Goal: Communication & Community: Answer question/provide support

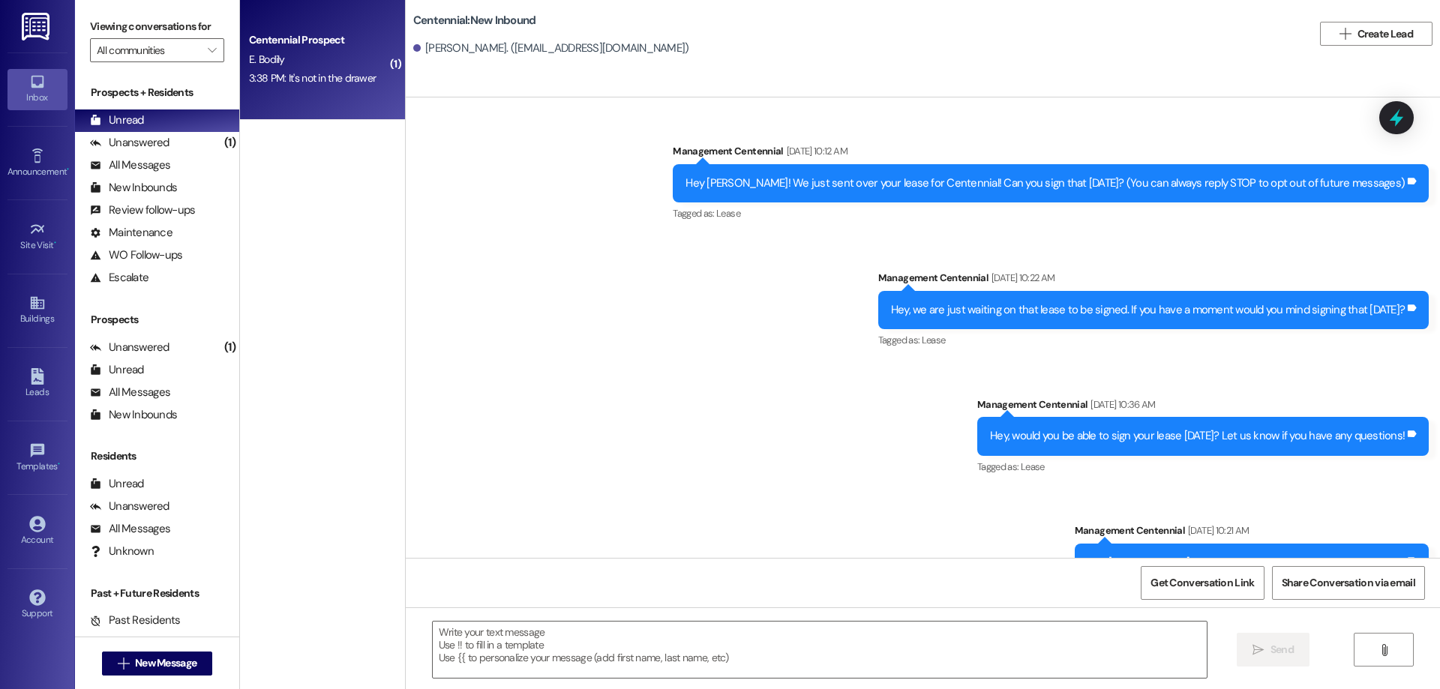
scroll to position [2806, 0]
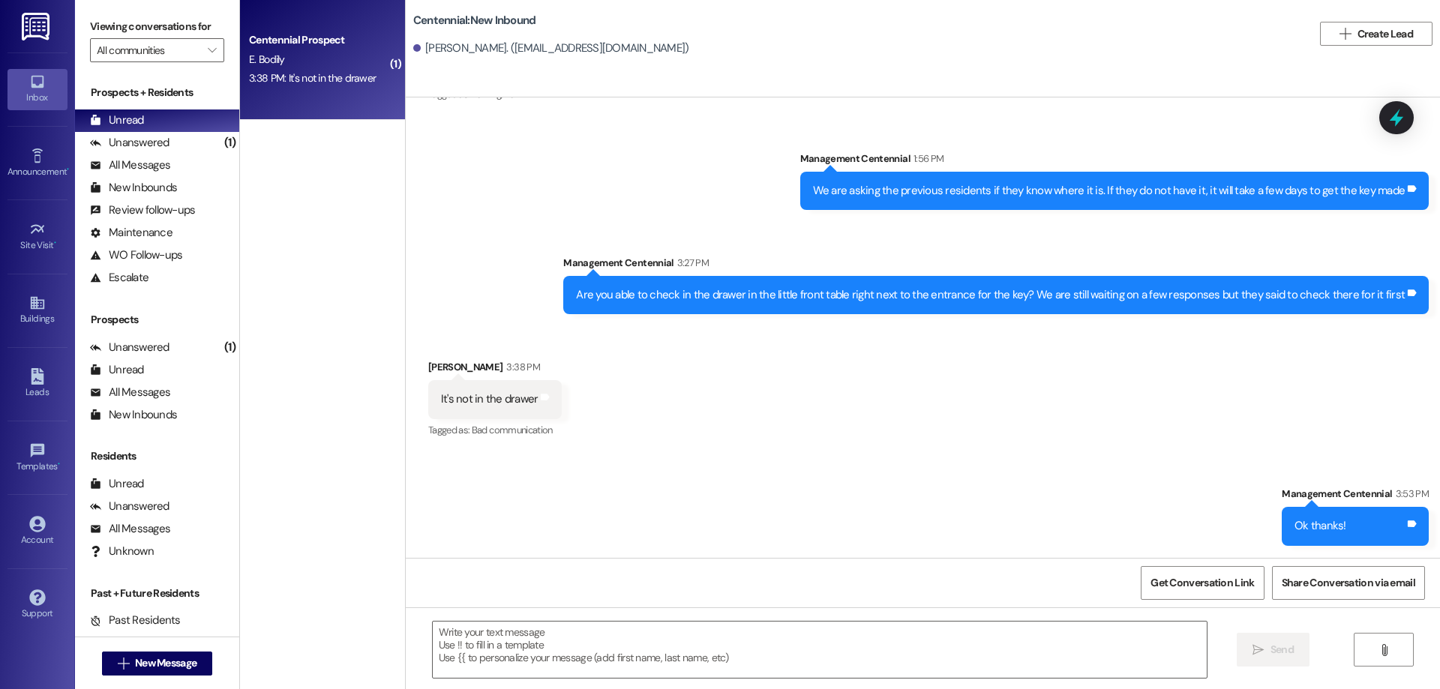
click at [167, 354] on div "Inbox Go to Inbox Announcement • Send A Text Announcement Site Visit • Go to Si…" at bounding box center [720, 344] width 1440 height 689
drag, startPoint x: 536, startPoint y: 250, endPoint x: 203, endPoint y: 290, distance: 334.7
click at [296, 294] on div "( 1 ) Centennial Prospect E. Bodily 3:38 PM: It's not in the drawer 3:38 PM: It…" at bounding box center [840, 344] width 1200 height 689
click at [430, 274] on div "Sent via SMS Management Centennial 1:56 PM We are asking the previous residents…" at bounding box center [923, 221] width 1035 height 209
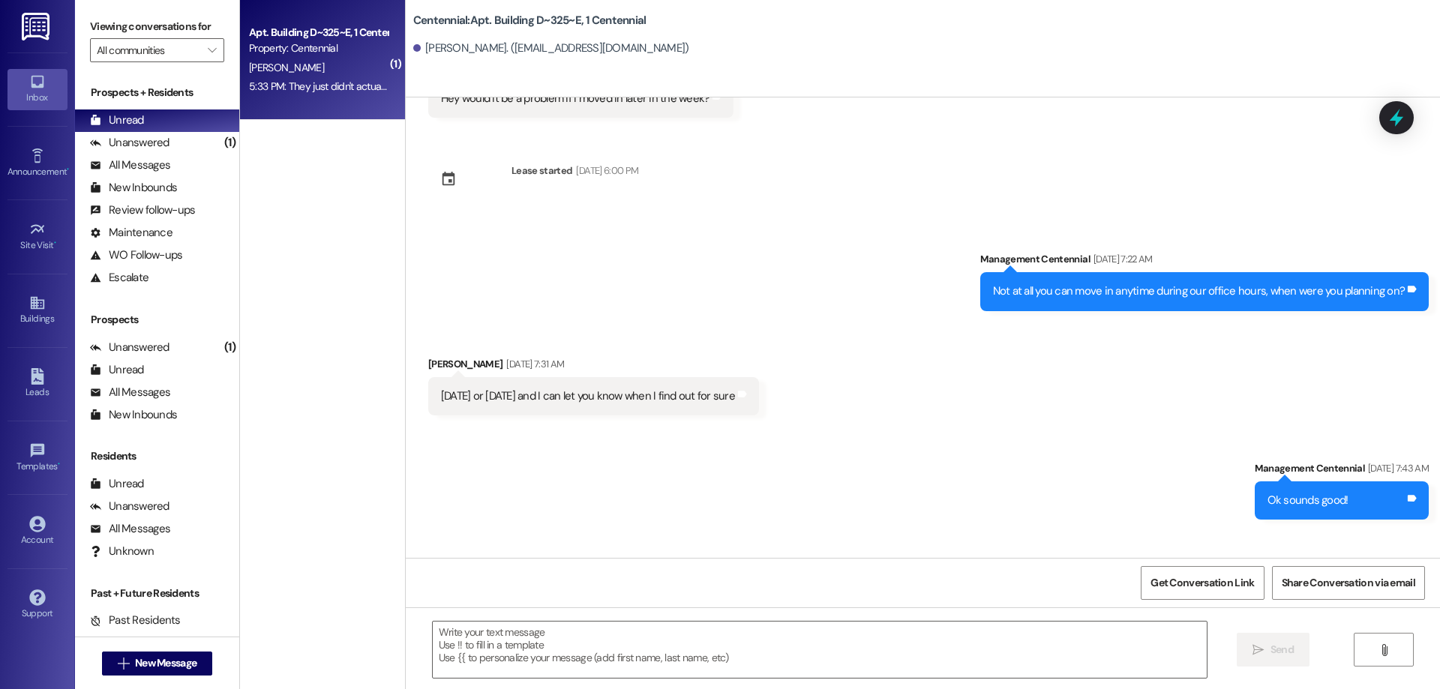
scroll to position [3824, 0]
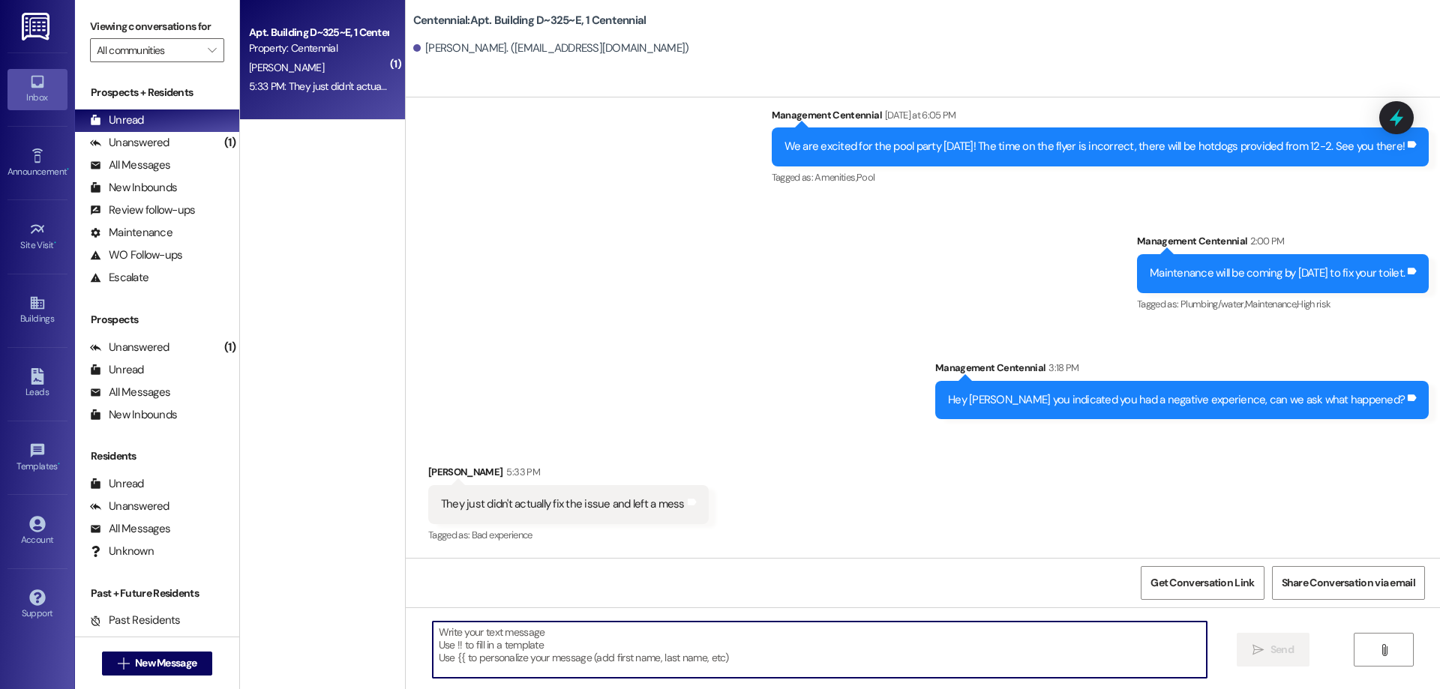
click at [613, 656] on textarea at bounding box center [820, 650] width 774 height 56
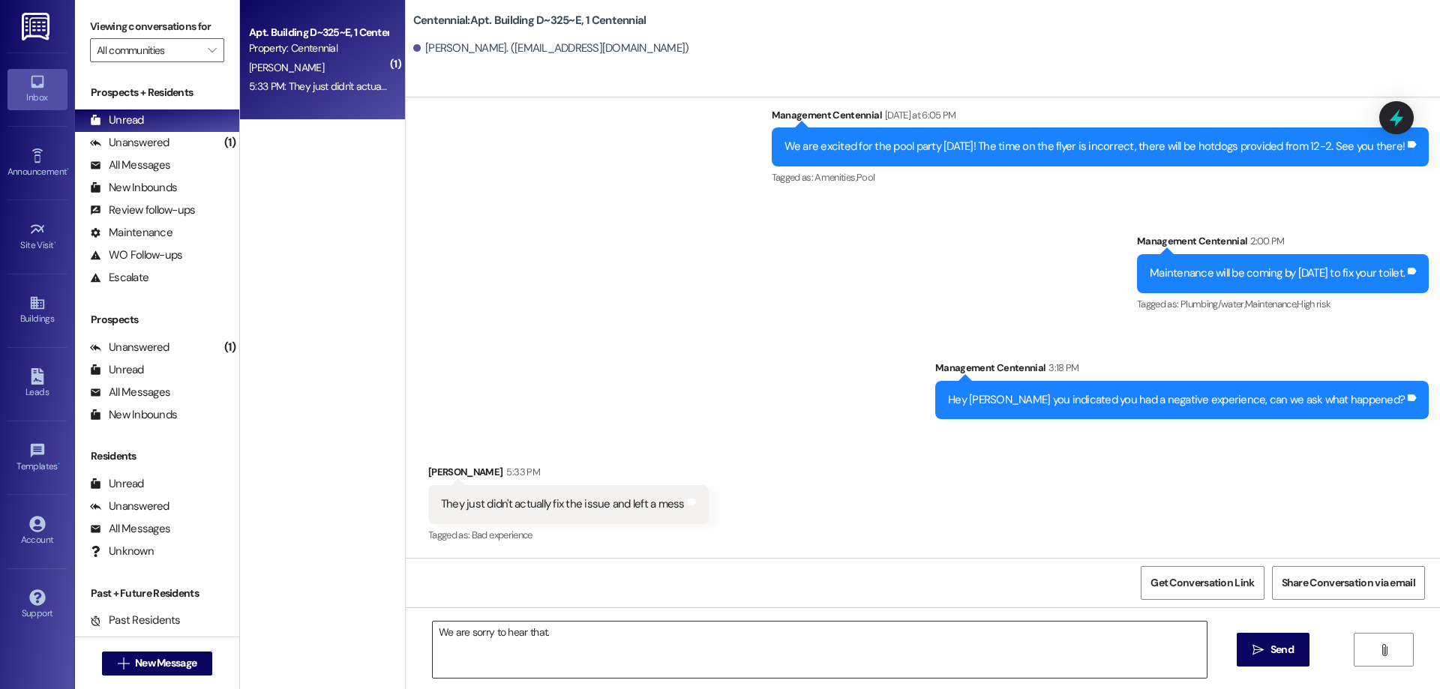
click at [577, 634] on textarea "We are sorry to hear that." at bounding box center [820, 650] width 774 height 56
click at [629, 632] on textarea "We are sorry to hear that. What was the" at bounding box center [820, 650] width 774 height 56
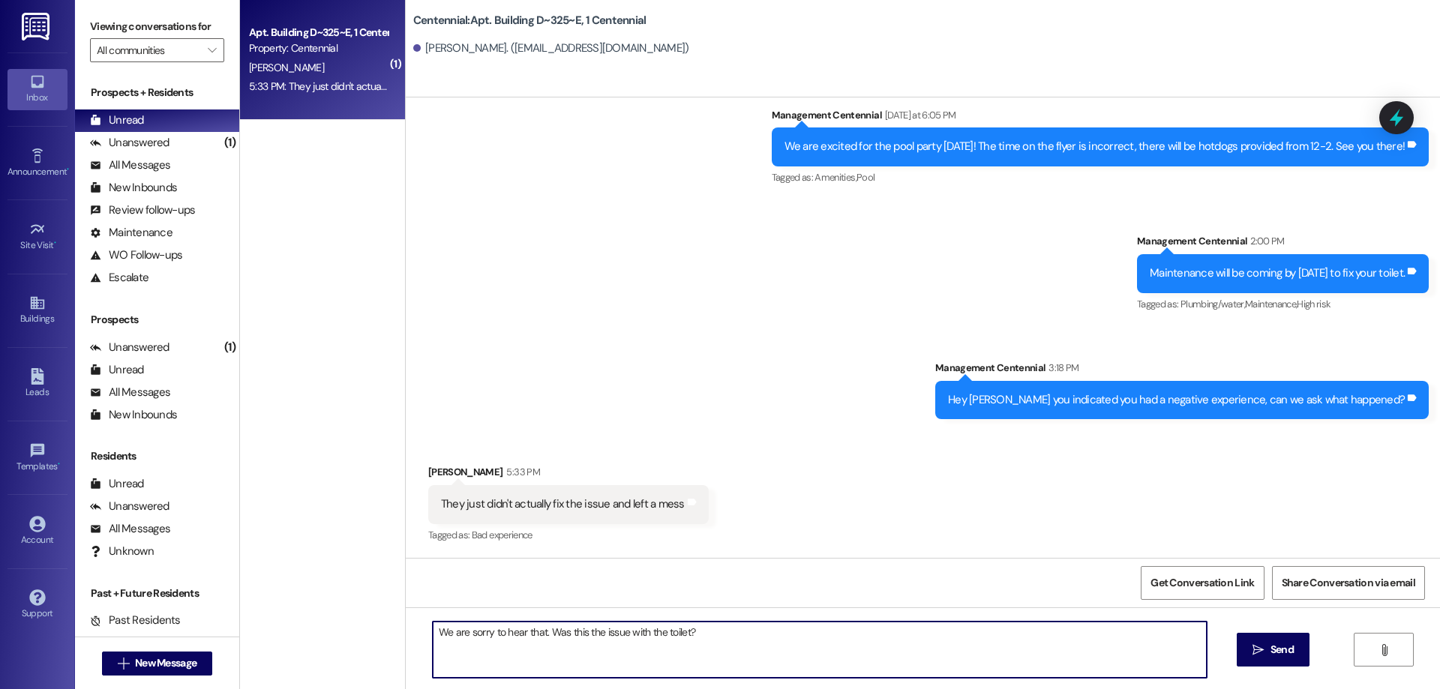
type textarea "We are sorry to hear that. Was this the issue with the toilet?"
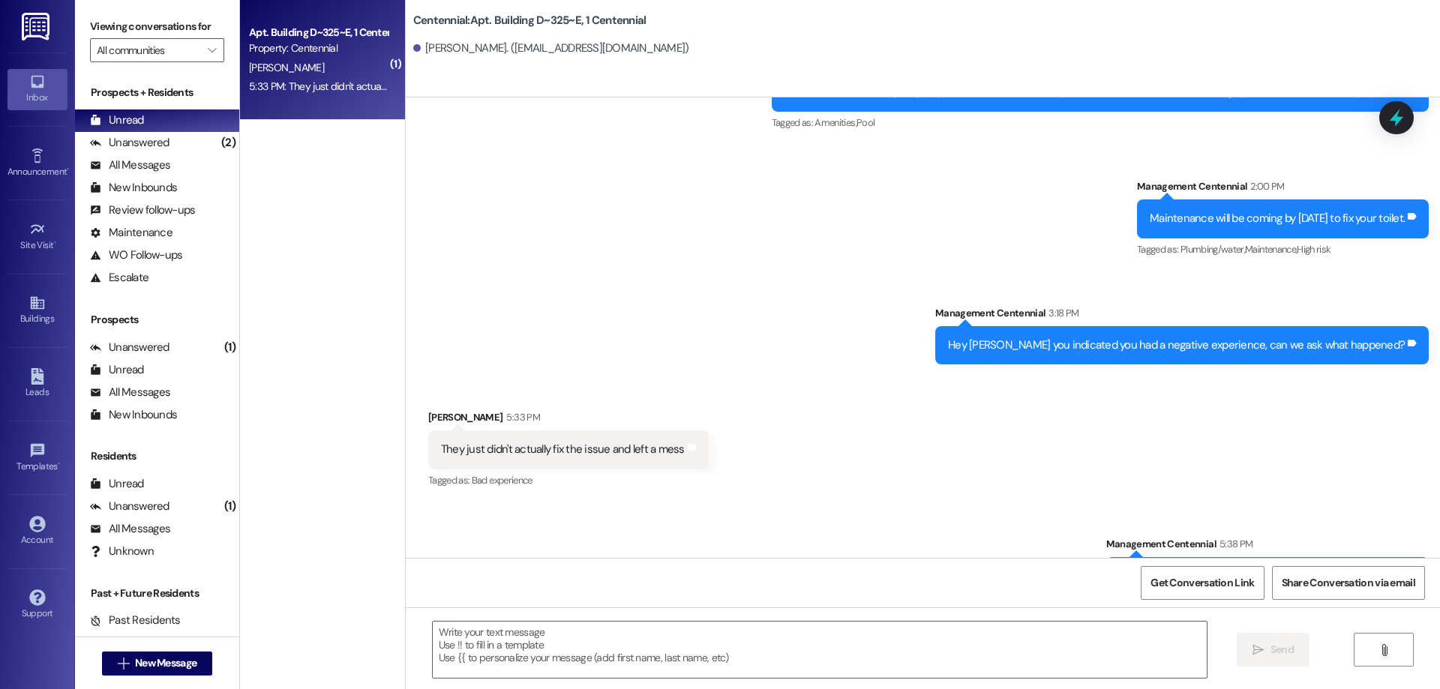
scroll to position [3928, 0]
